Goal: Check status

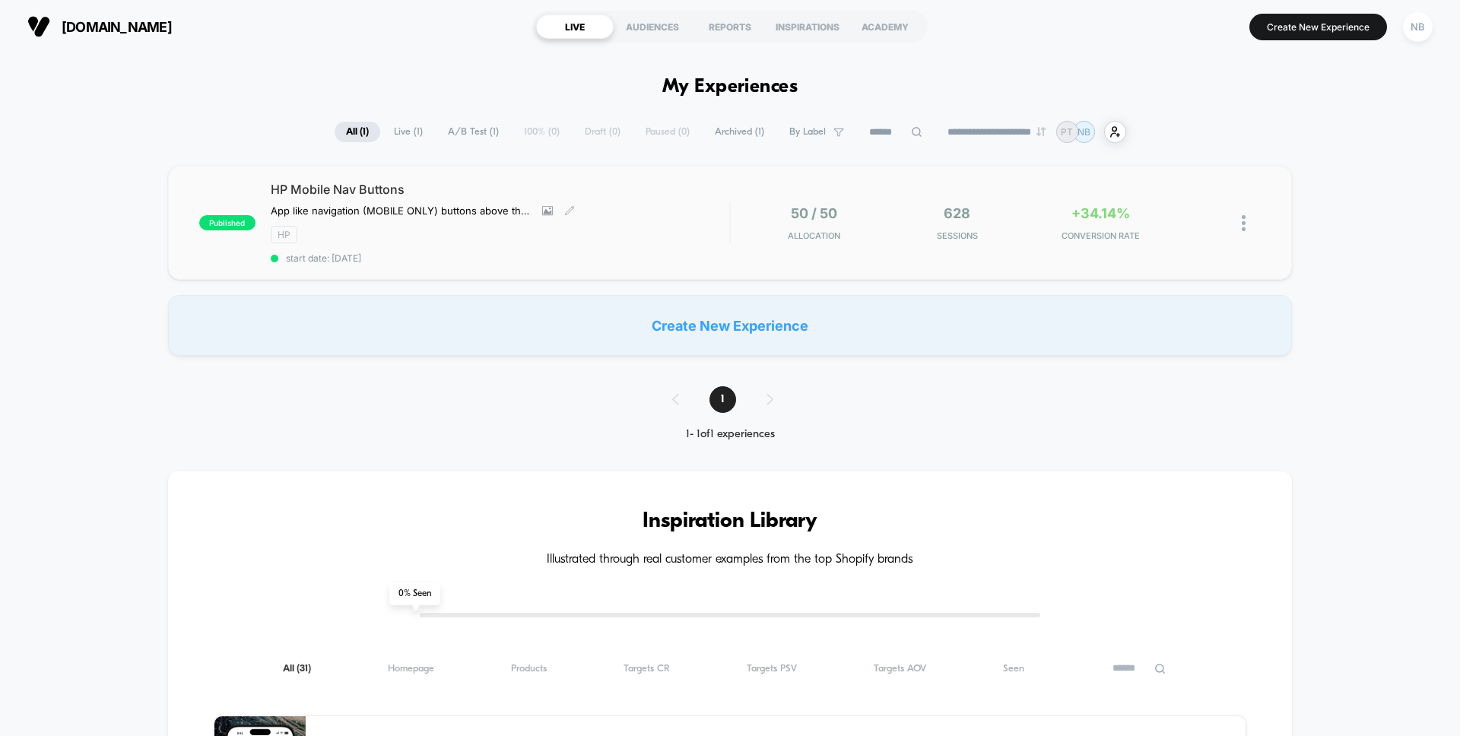
click at [656, 201] on div "HP Mobile Nav Buttons App like navigation (MOBILE ONLY) buttons above the Homep…" at bounding box center [500, 223] width 459 height 82
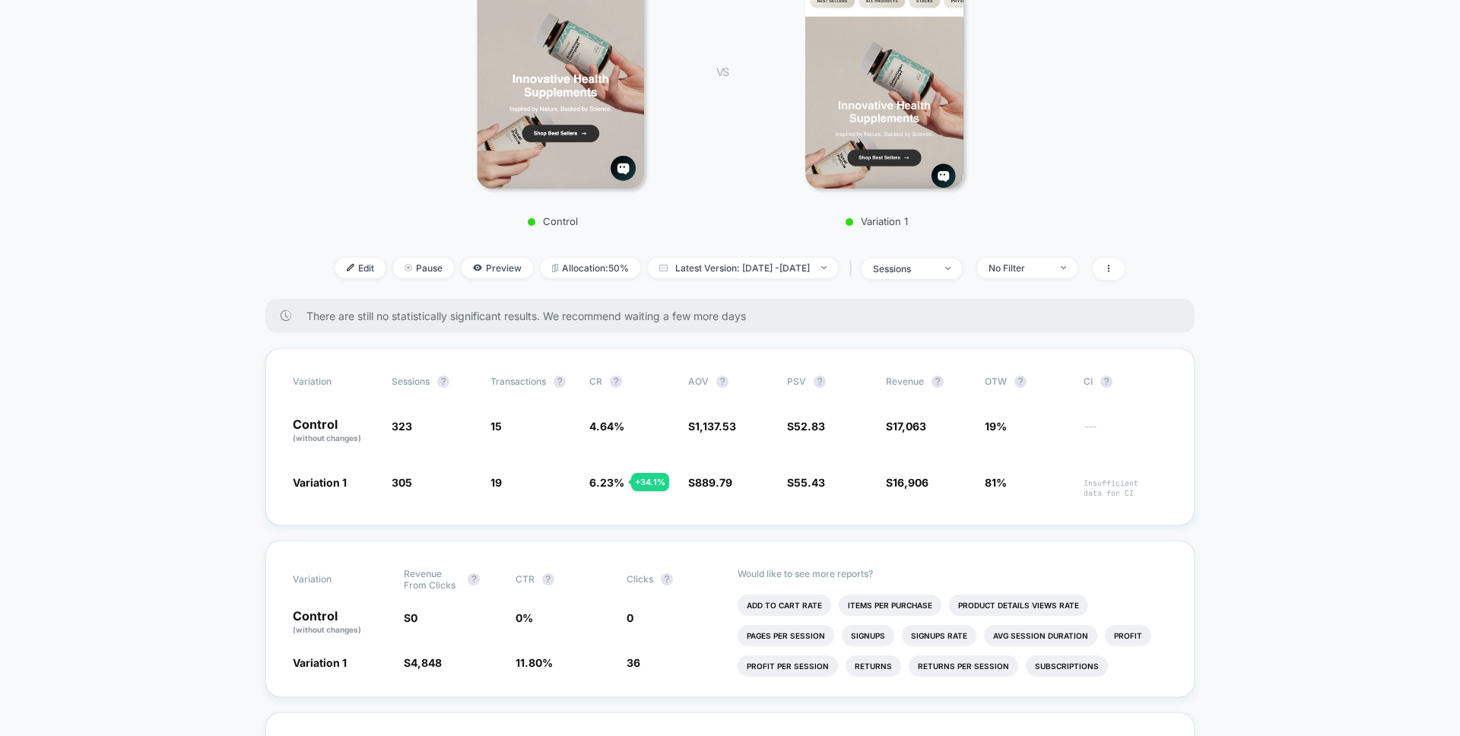
scroll to position [292, 0]
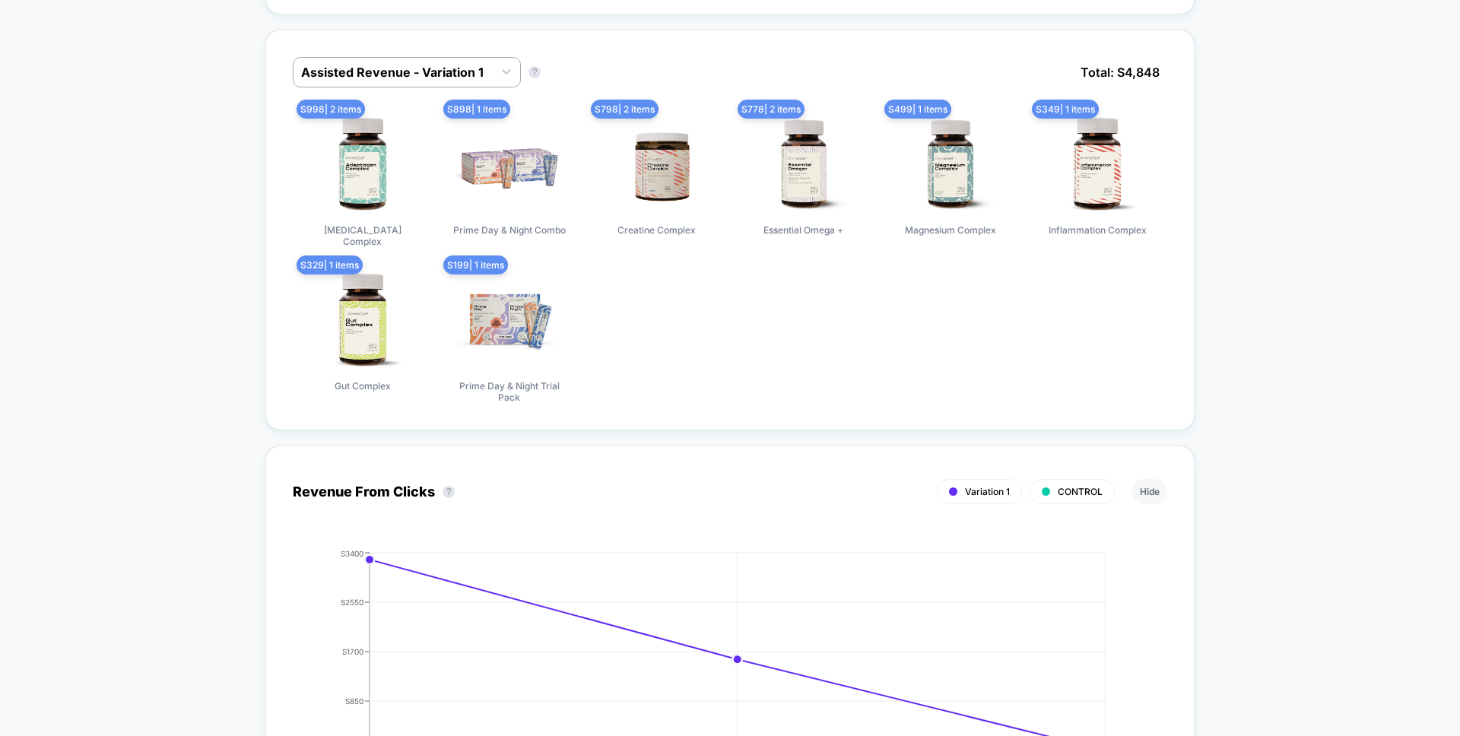
scroll to position [1361, 0]
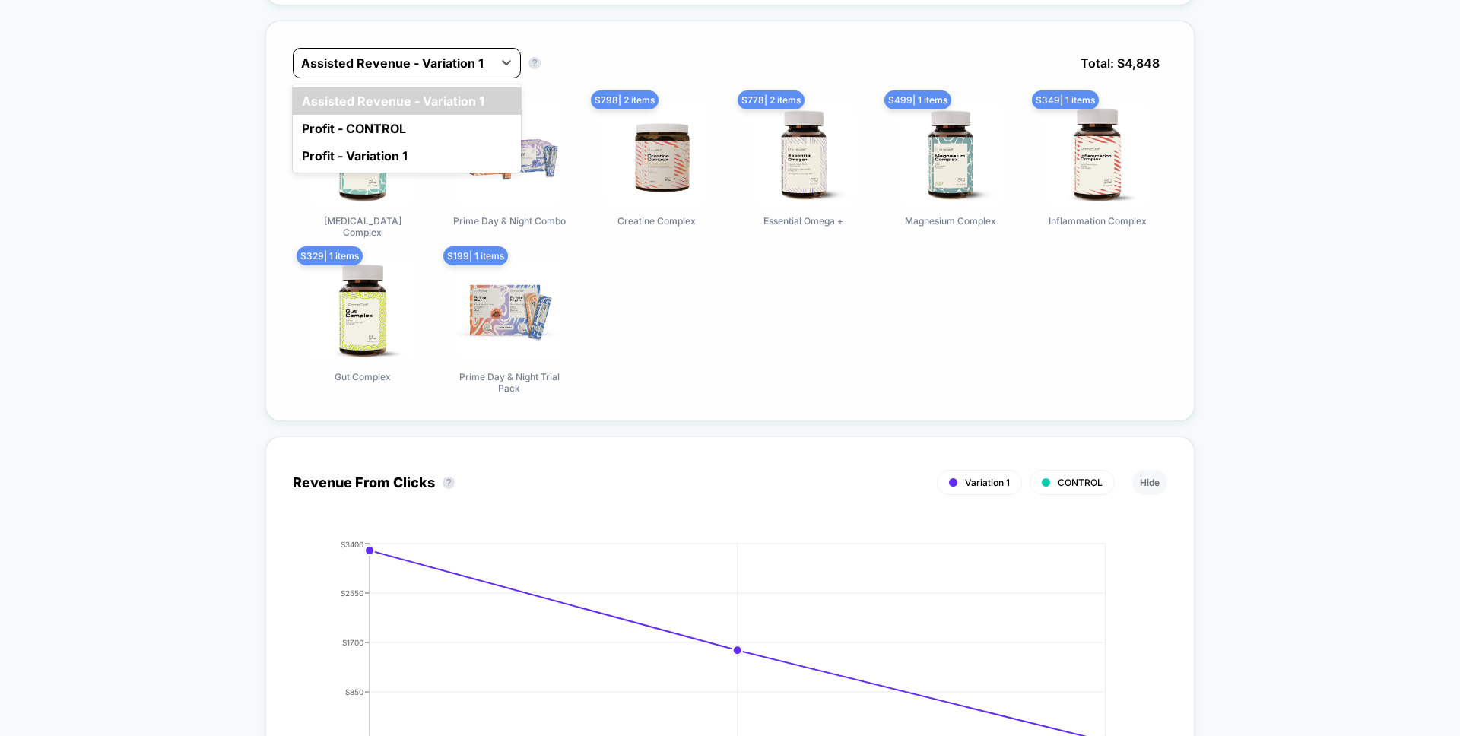
click at [427, 54] on div at bounding box center [393, 63] width 184 height 18
click at [265, 205] on div "option Profit - Variation 1 focused, 3 of 3. 3 results available. Use Up and Do…" at bounding box center [729, 221] width 929 height 401
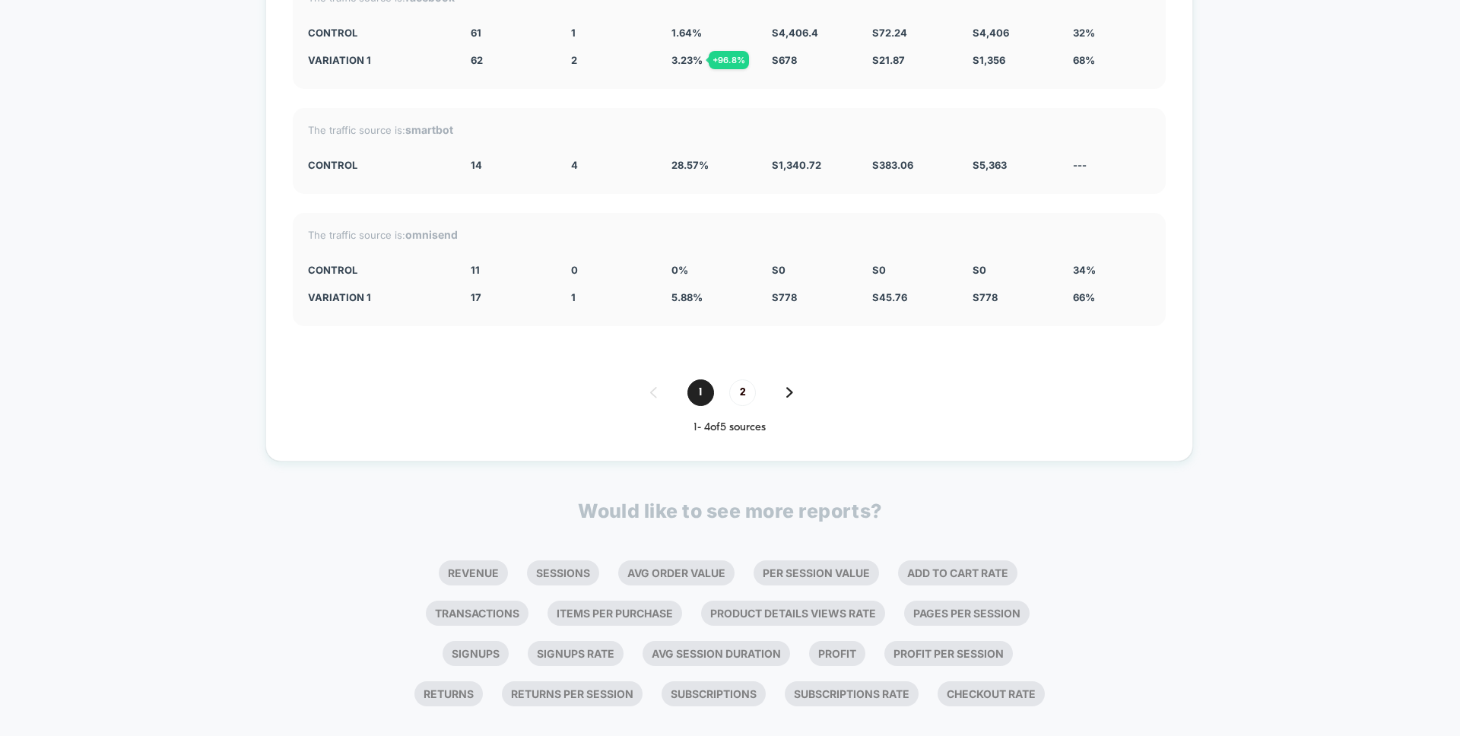
scroll to position [3710, 0]
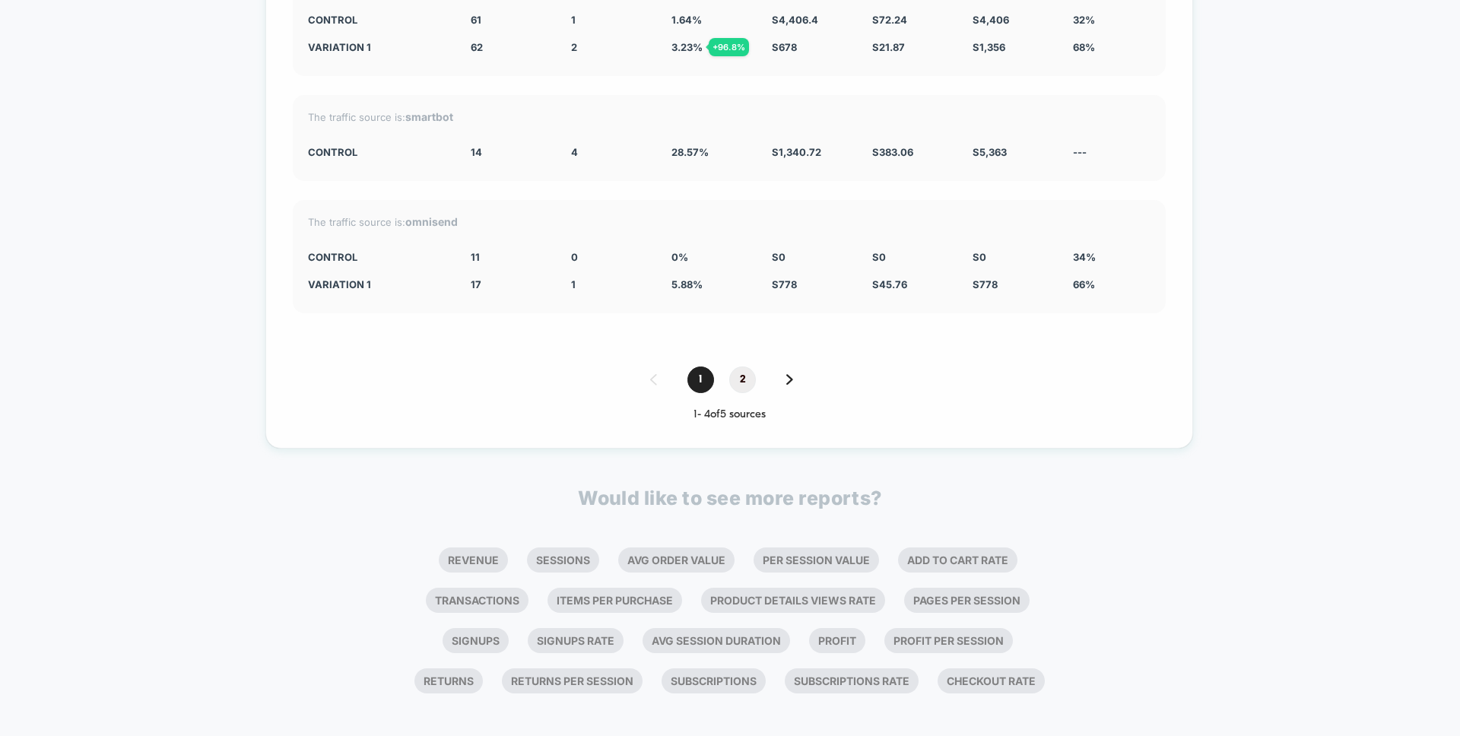
click at [741, 367] on span "2" at bounding box center [742, 380] width 27 height 27
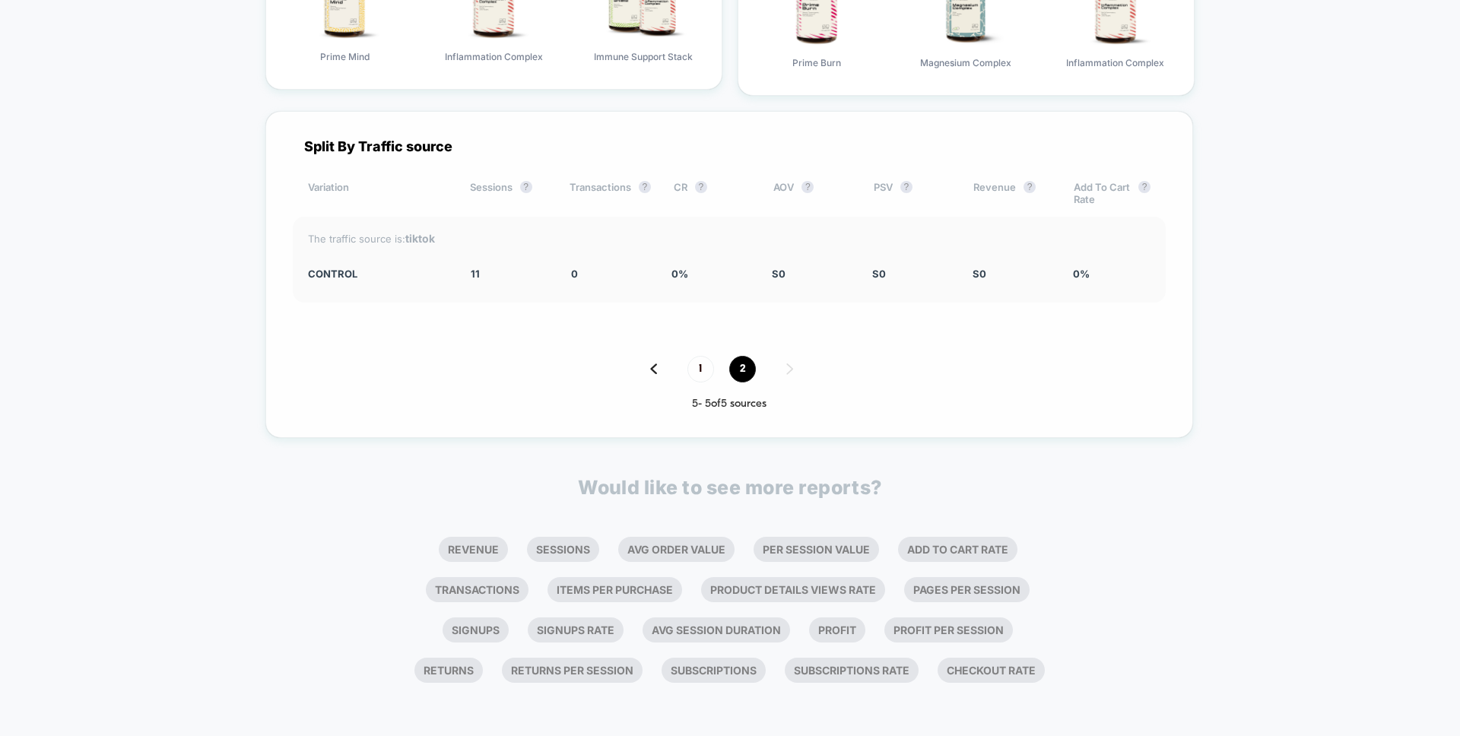
scroll to position [3313, 0]
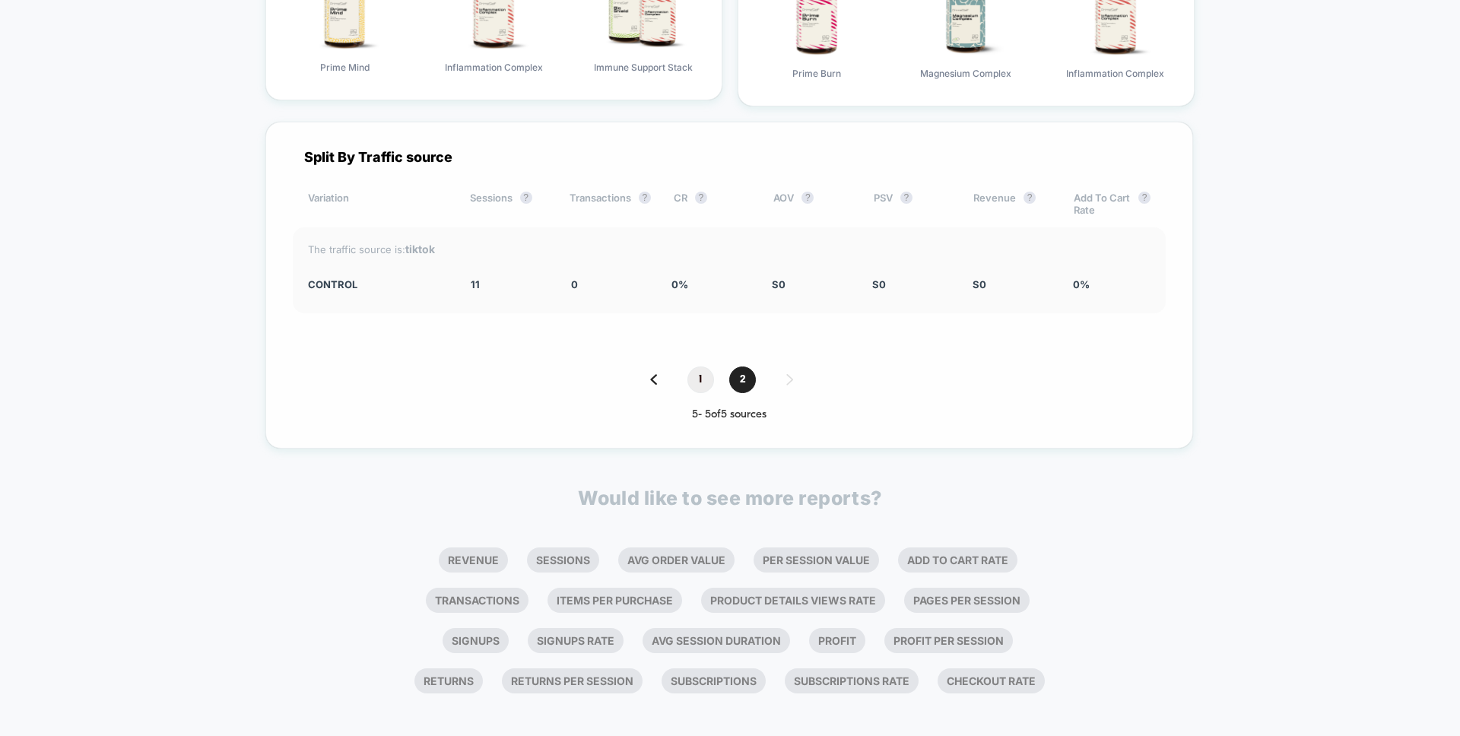
click at [689, 367] on span "1" at bounding box center [701, 380] width 27 height 27
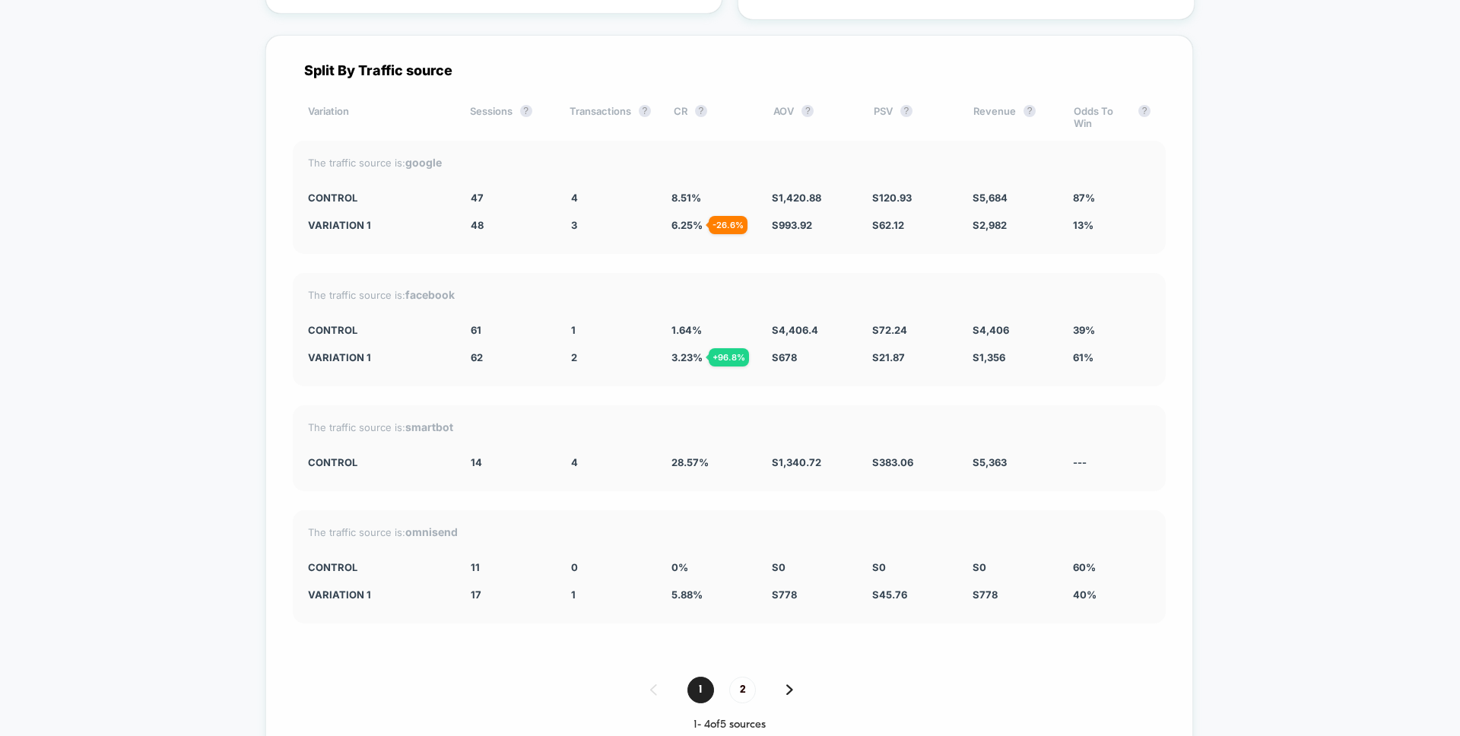
scroll to position [3403, 0]
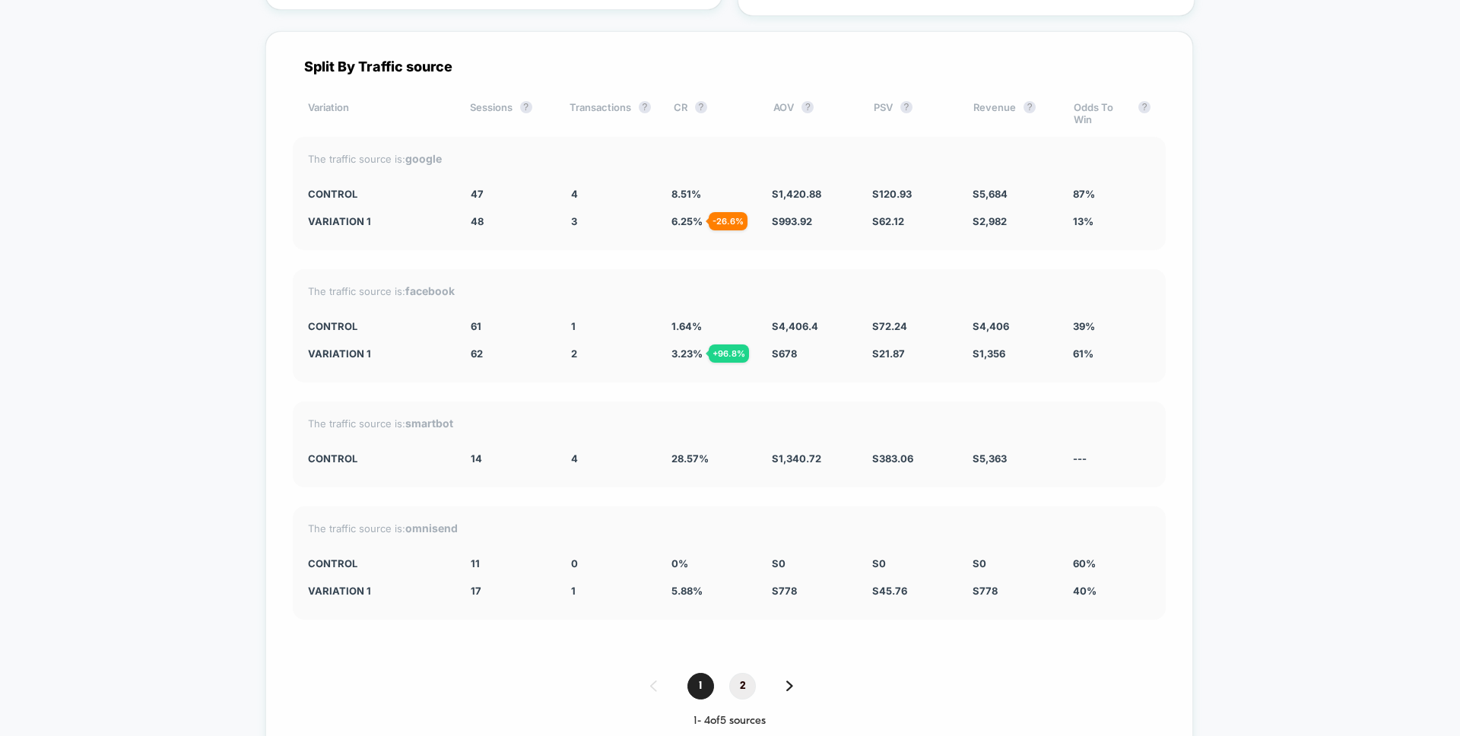
click at [738, 675] on span "2" at bounding box center [742, 686] width 27 height 27
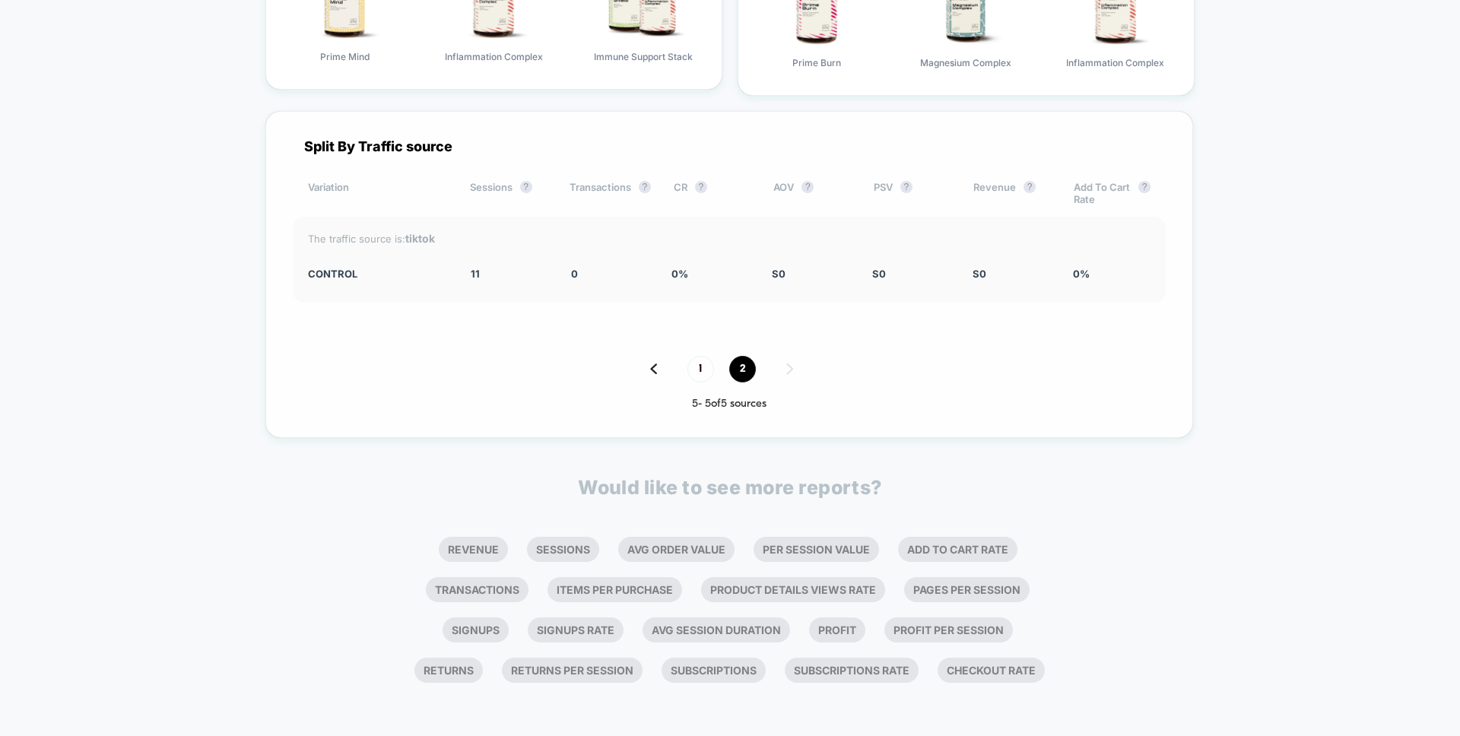
scroll to position [3313, 0]
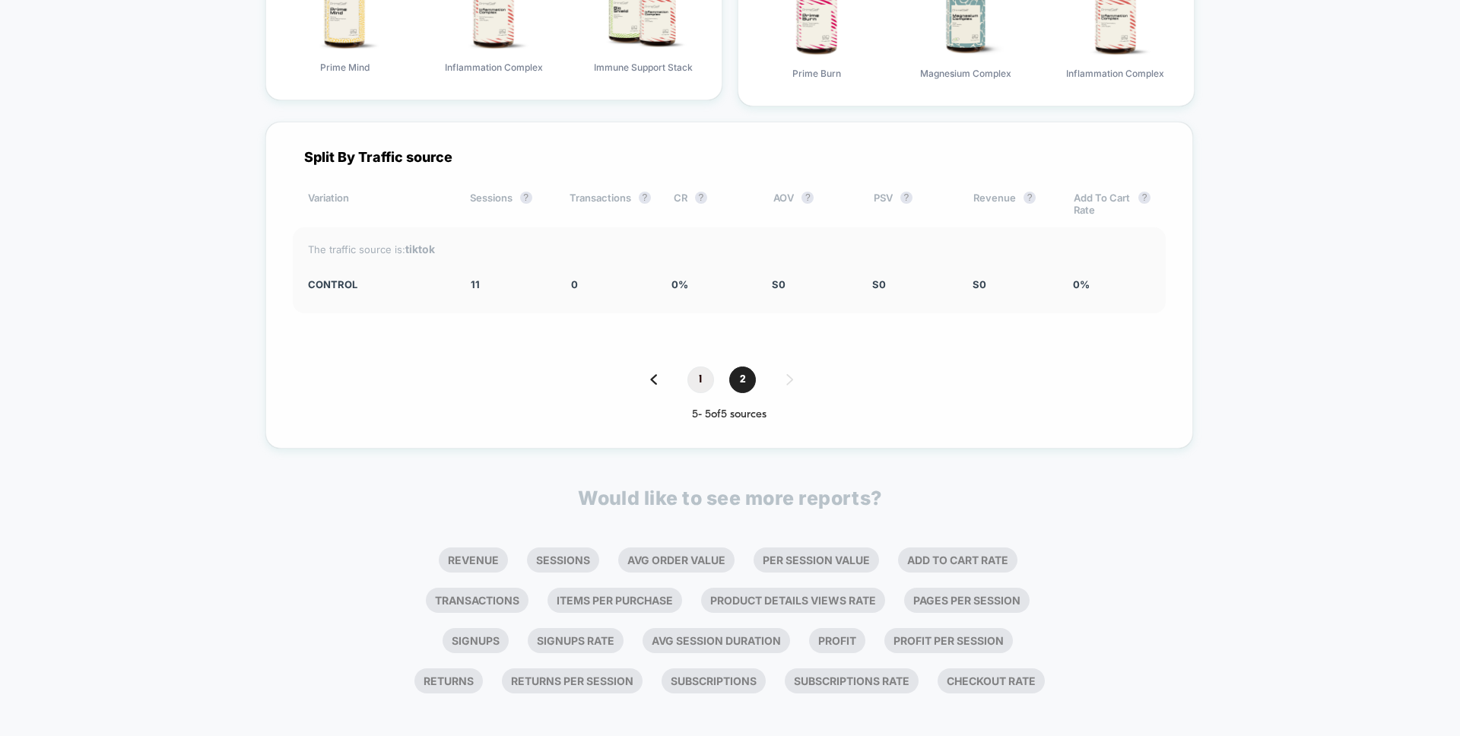
click at [698, 369] on span "1" at bounding box center [701, 380] width 27 height 27
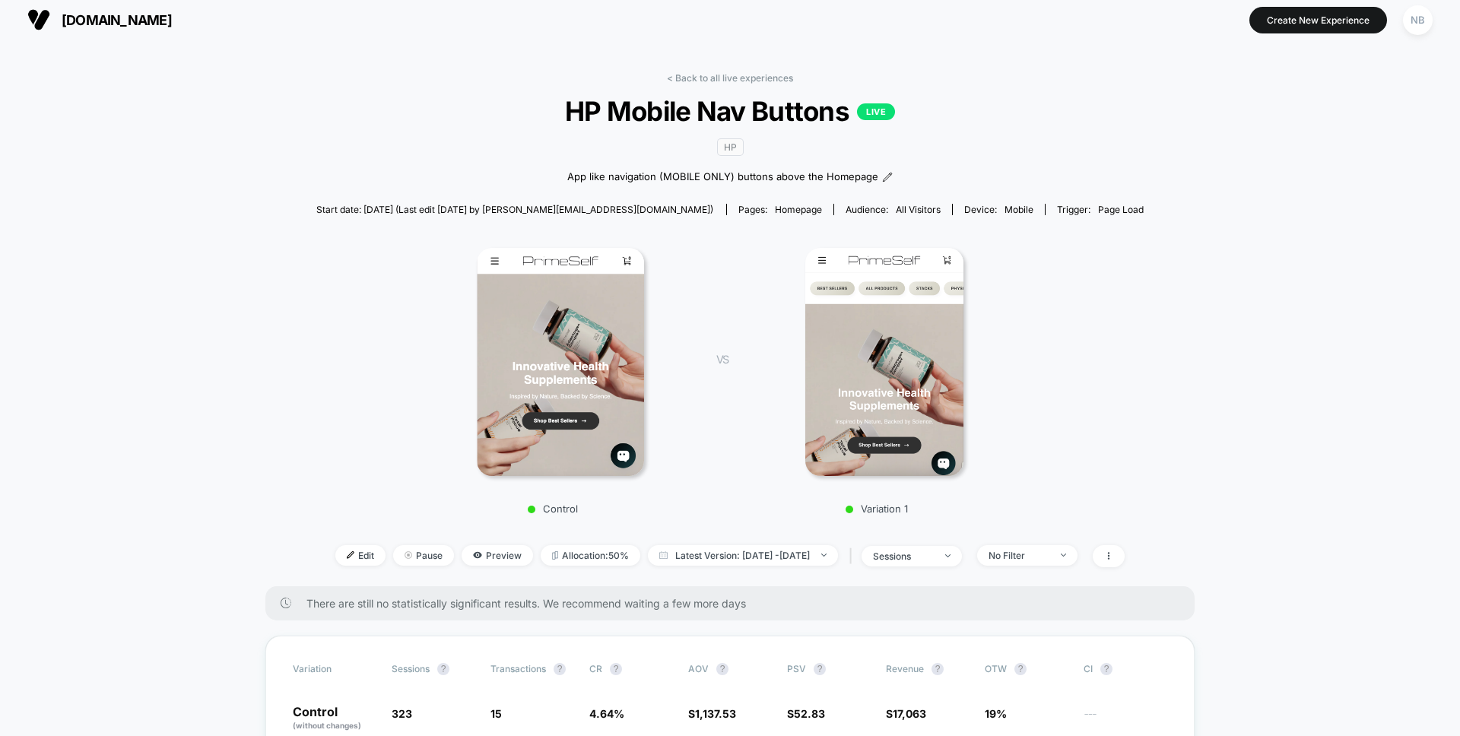
scroll to position [0, 0]
